Goal: Task Accomplishment & Management: Manage account settings

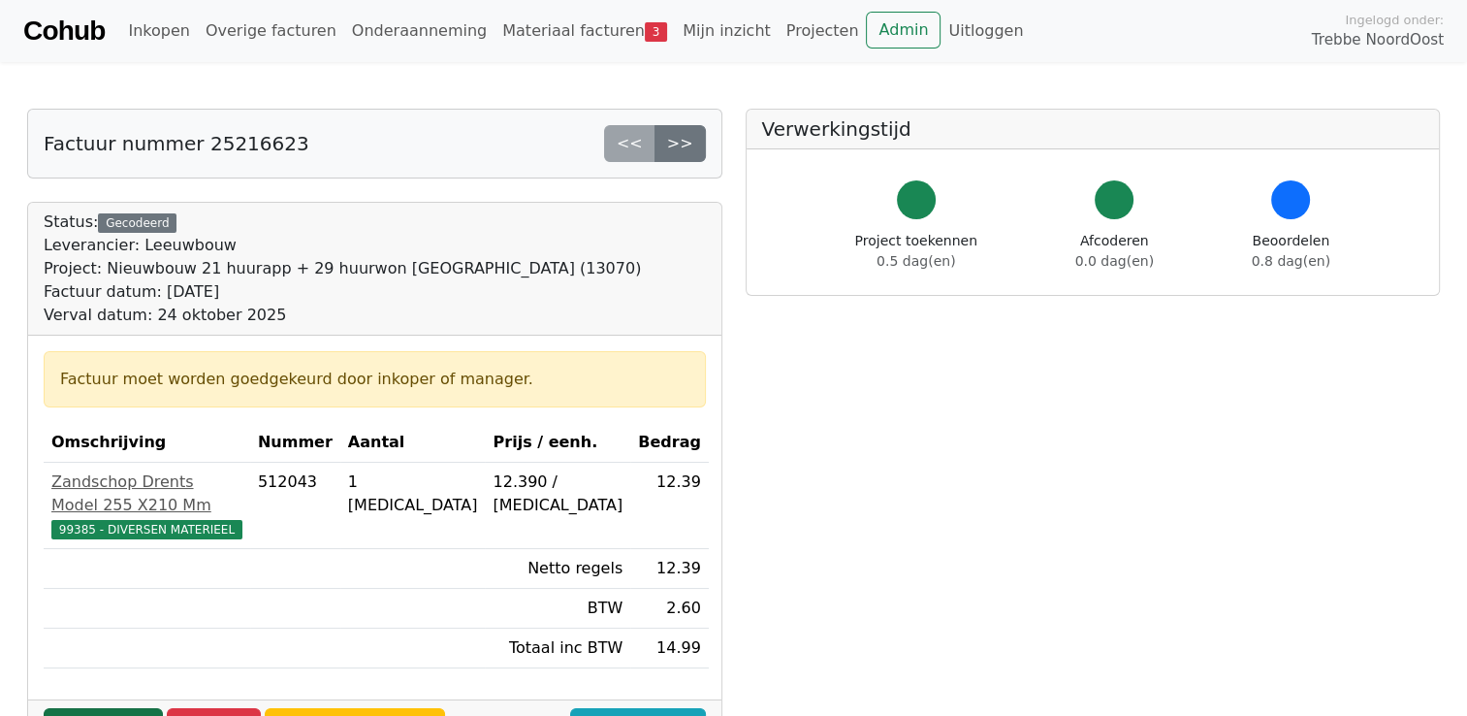
click at [100, 708] on link "Goedkeuren" at bounding box center [103, 726] width 119 height 37
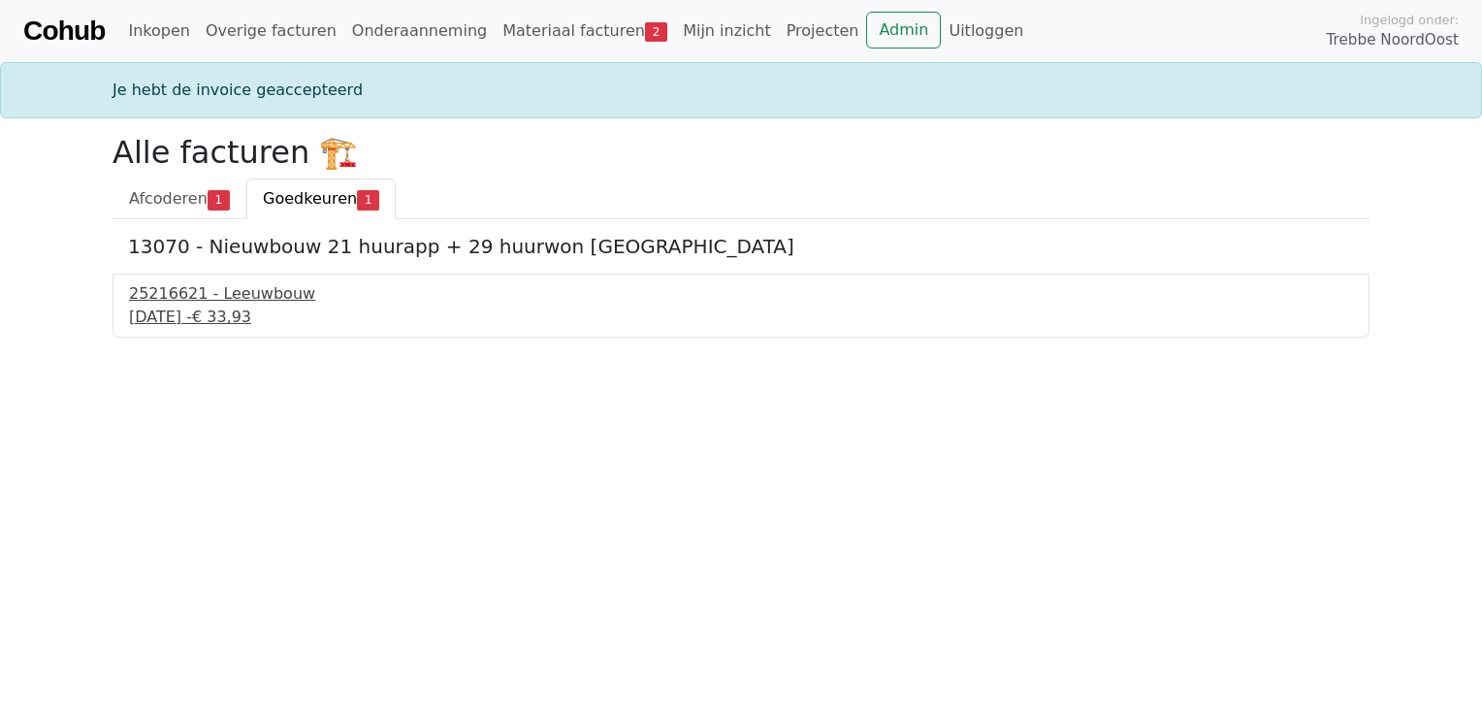
click at [213, 312] on div "24 september 2025 - € 33,93" at bounding box center [741, 316] width 1224 height 23
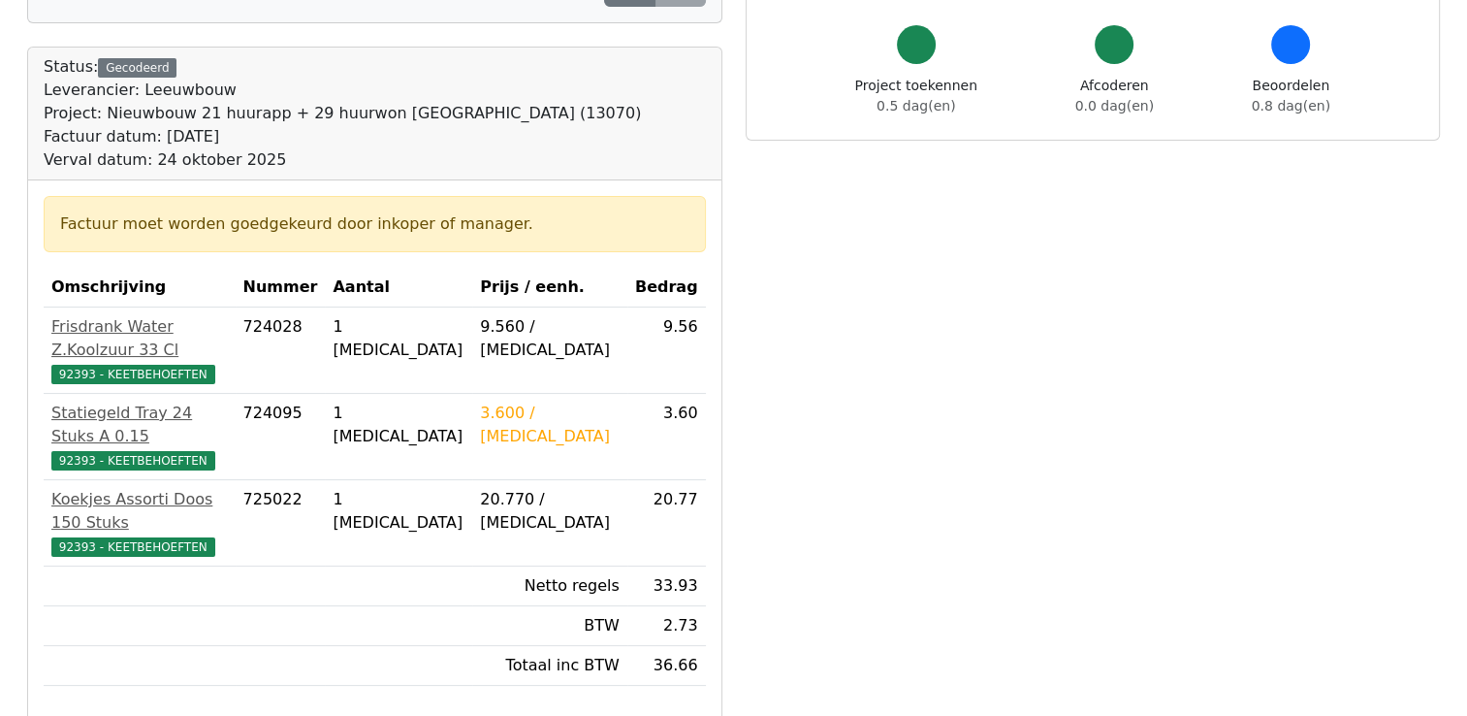
scroll to position [194, 0]
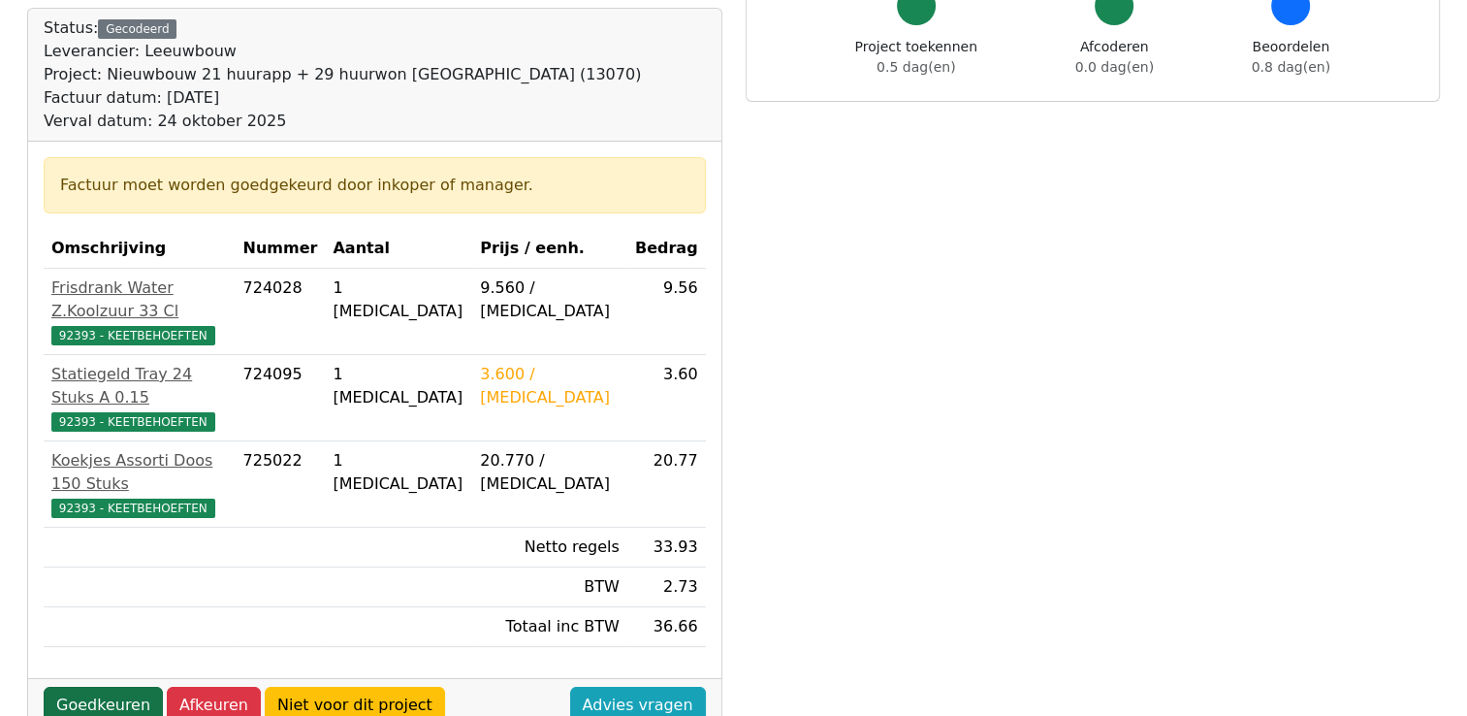
click at [105, 687] on link "Goedkeuren" at bounding box center [103, 705] width 119 height 37
